Goal: Find contact information: Find contact information

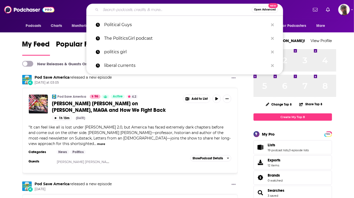
click at [171, 11] on input "Search podcasts, credits, & more..." at bounding box center [176, 9] width 151 height 8
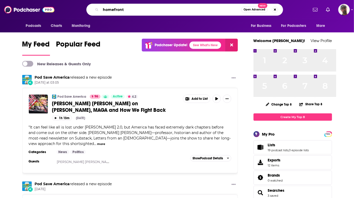
type input "homefront"
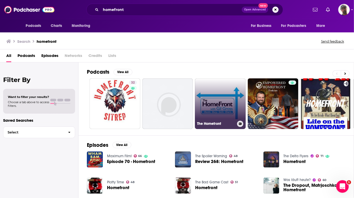
click at [243, 115] on link "The Homefront" at bounding box center [220, 104] width 51 height 51
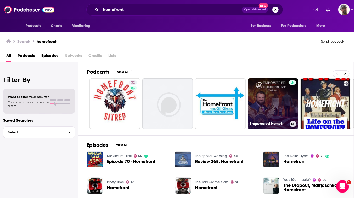
click at [292, 119] on link "Empowered HomeFront" at bounding box center [273, 104] width 51 height 51
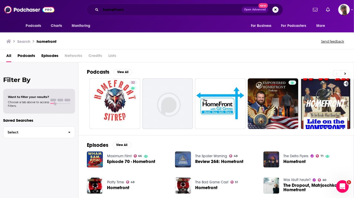
click at [101, 10] on input "homefront" at bounding box center [171, 9] width 141 height 8
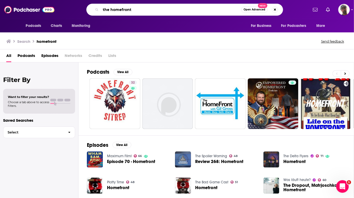
type input "the homefront"
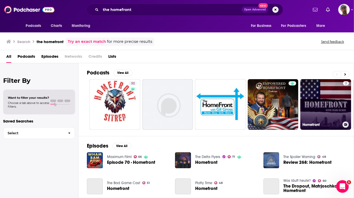
click at [344, 127] on link "3 Homefront" at bounding box center [325, 104] width 51 height 51
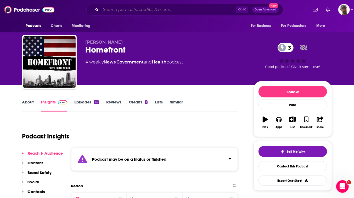
click at [175, 8] on input "Search podcasts, credits, & more..." at bounding box center [168, 9] width 135 height 8
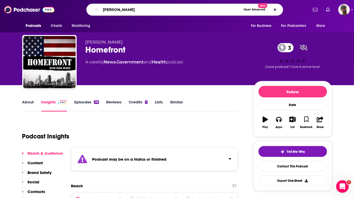
type input "[PERSON_NAME]"
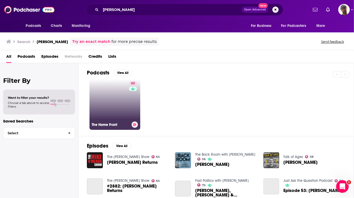
click at [139, 127] on link "63 The Home Front" at bounding box center [114, 104] width 51 height 51
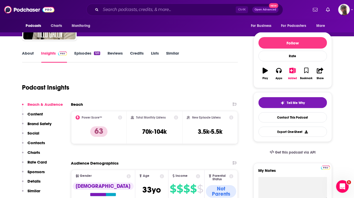
scroll to position [71, 0]
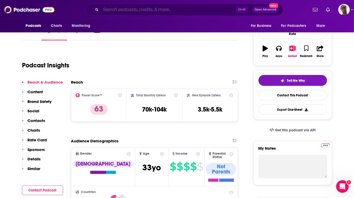
click at [203, 9] on input "Search podcasts, credits, & more..." at bounding box center [168, 9] width 135 height 8
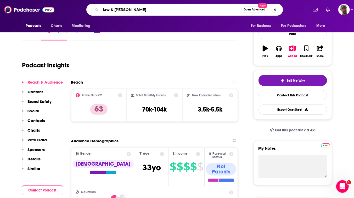
type input "law & liberty"
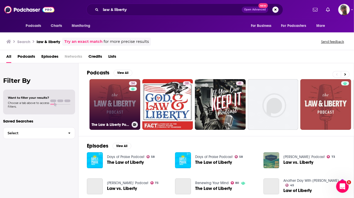
click at [140, 118] on link "34 The Law & Liberty Podcast" at bounding box center [114, 104] width 51 height 51
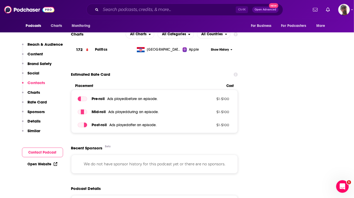
scroll to position [666, 0]
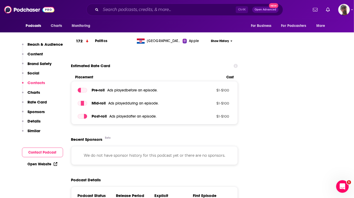
click at [177, 10] on input "Search podcasts, credits, & more..." at bounding box center [168, 9] width 135 height 8
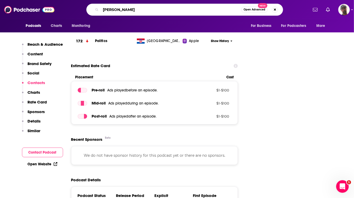
type input "[PERSON_NAME] show"
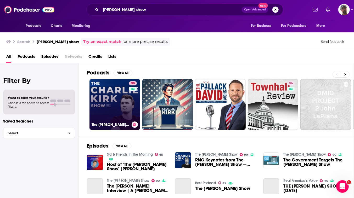
click at [140, 127] on link "90 The [PERSON_NAME] Show" at bounding box center [114, 104] width 51 height 51
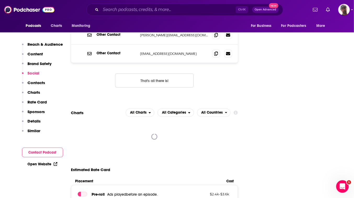
scroll to position [761, 0]
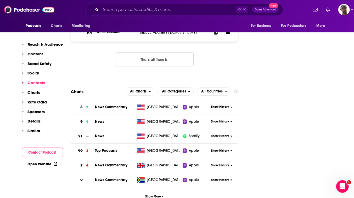
click at [218, 16] on icon at bounding box center [216, 14] width 4 height 4
click at [177, 10] on input "Search podcasts, credits, & more..." at bounding box center [168, 9] width 135 height 8
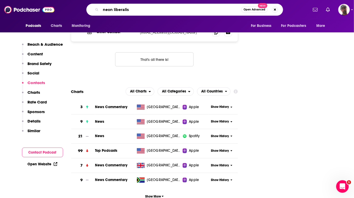
type input "neon liberalism"
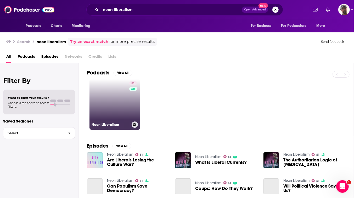
click at [137, 125] on link "51 Neon Liberalism" at bounding box center [114, 104] width 51 height 51
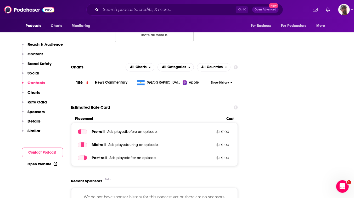
scroll to position [571, 0]
click at [230, 8] on icon at bounding box center [228, 6] width 4 height 3
